Goal: Navigation & Orientation: Understand site structure

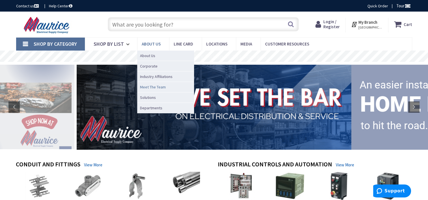
click at [152, 86] on span "Meet The Team" at bounding box center [153, 87] width 26 height 6
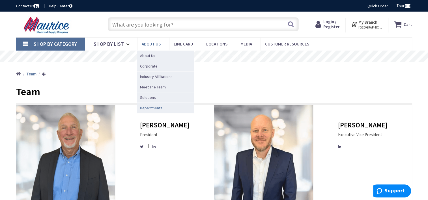
click at [150, 108] on span "Departments" at bounding box center [151, 108] width 22 height 6
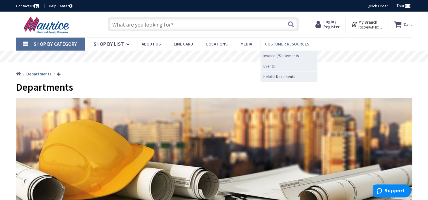
click at [268, 65] on span "Events" at bounding box center [269, 66] width 12 height 6
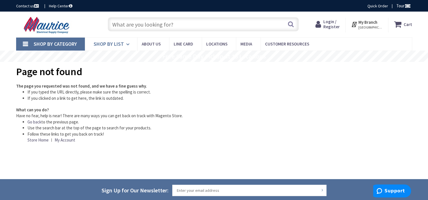
click at [126, 46] on icon at bounding box center [128, 44] width 5 height 12
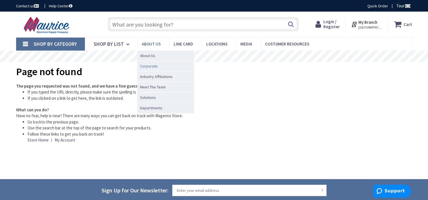
click at [147, 65] on span "Corporate" at bounding box center [149, 66] width 18 height 6
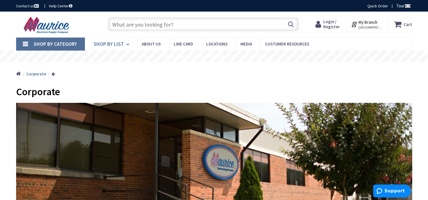
click at [122, 44] on span "Shop By List" at bounding box center [109, 44] width 30 height 7
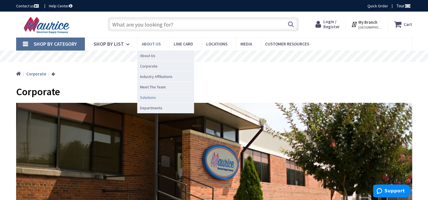
click at [152, 96] on span "Solutions" at bounding box center [148, 98] width 16 height 6
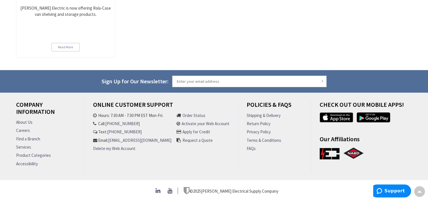
scroll to position [212, 0]
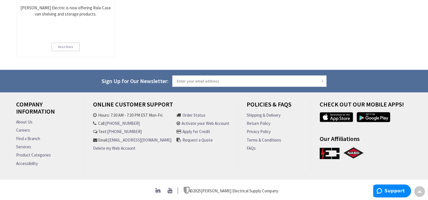
click at [250, 145] on link "FAQs" at bounding box center [251, 148] width 9 height 6
